Goal: Find specific page/section

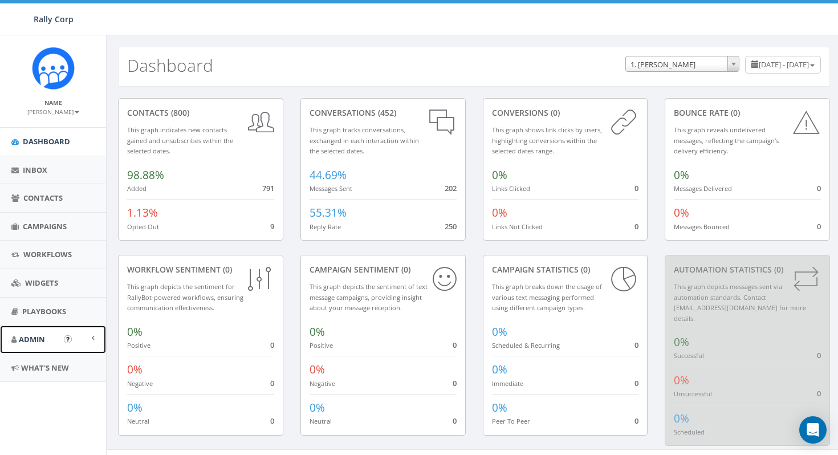
click at [52, 339] on link "Admin" at bounding box center [53, 340] width 106 height 28
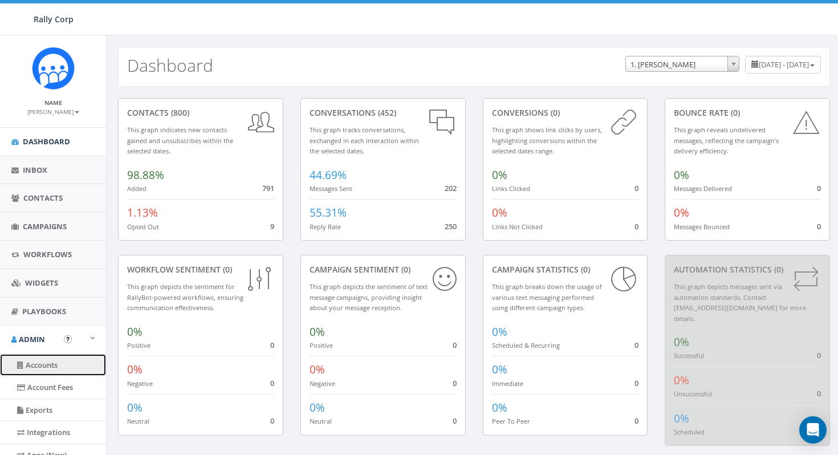
click at [54, 369] on link "Accounts" at bounding box center [53, 365] width 106 height 22
